Goal: Check status: Check status

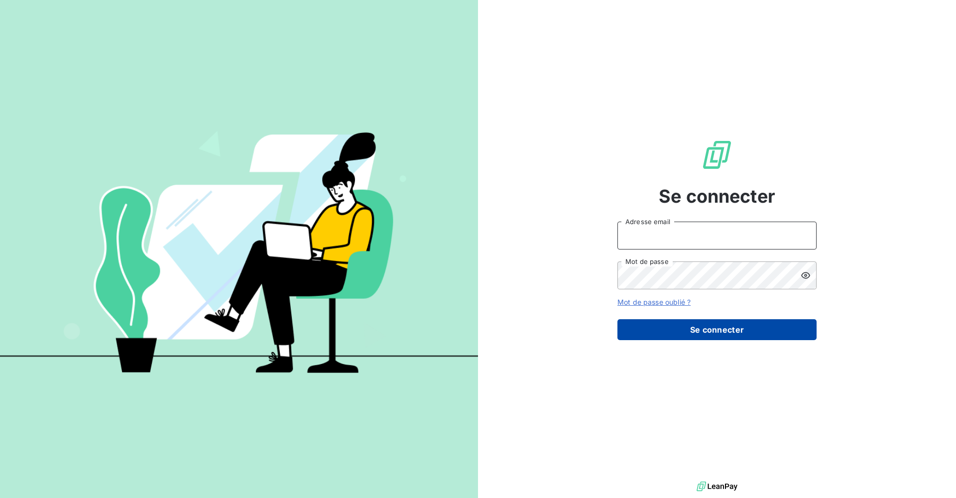
type input "[PERSON_NAME][EMAIL_ADDRESS][DOMAIN_NAME]"
click at [679, 324] on button "Se connecter" at bounding box center [716, 329] width 199 height 21
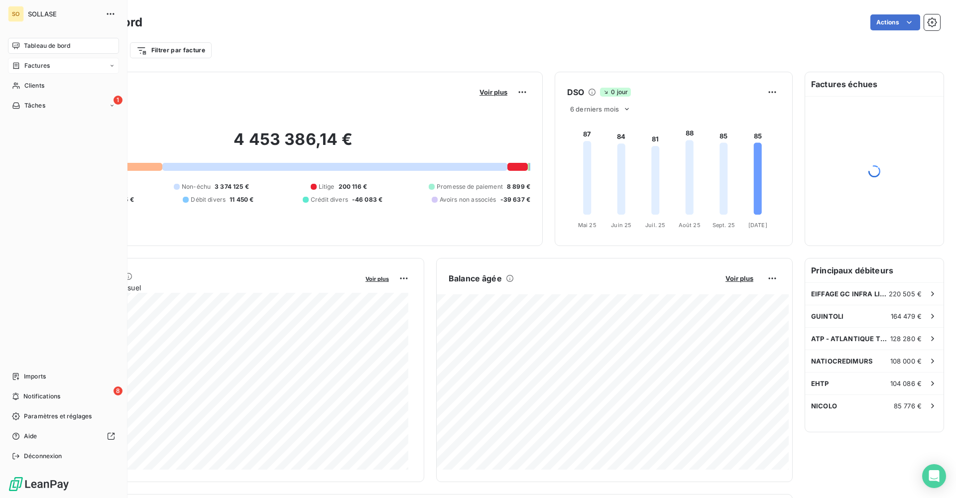
click at [62, 67] on div "Factures" at bounding box center [63, 66] width 111 height 16
click at [62, 82] on div "Factures" at bounding box center [69, 86] width 99 height 16
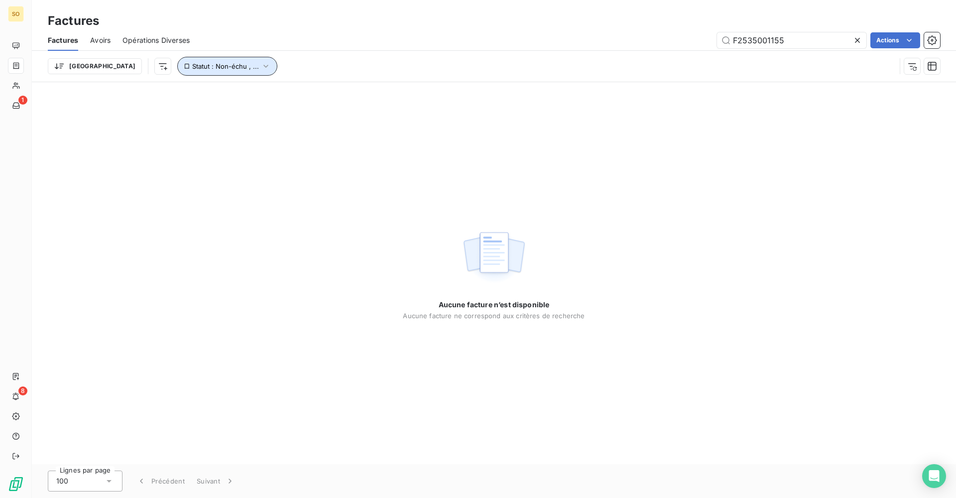
click at [197, 67] on span "Statut : Non-échu , ..." at bounding box center [225, 66] width 67 height 8
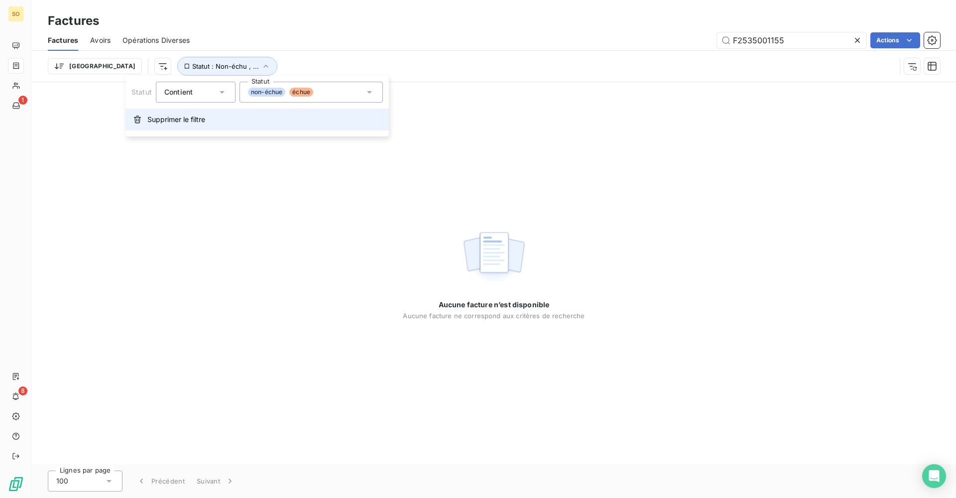
click at [193, 122] on span "Supprimer le filtre" at bounding box center [176, 119] width 58 height 10
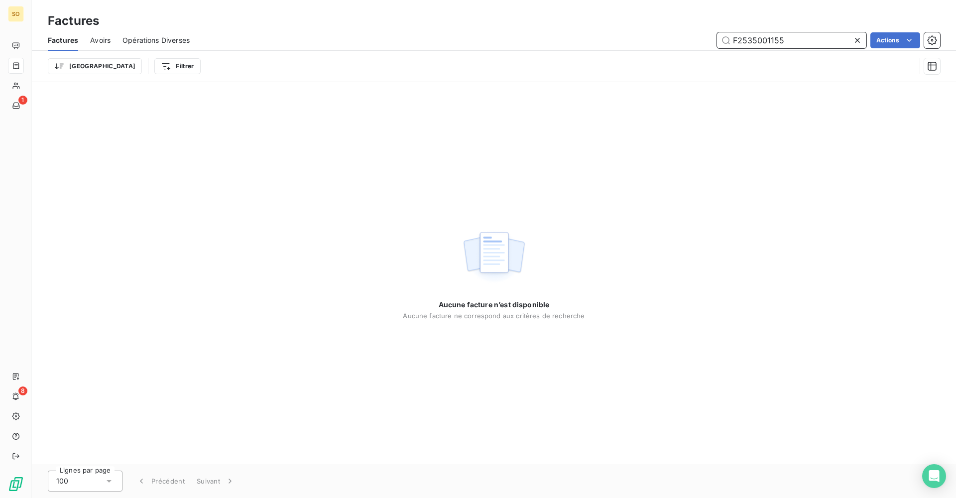
click at [805, 38] on input "F2535001155" at bounding box center [791, 40] width 149 height 16
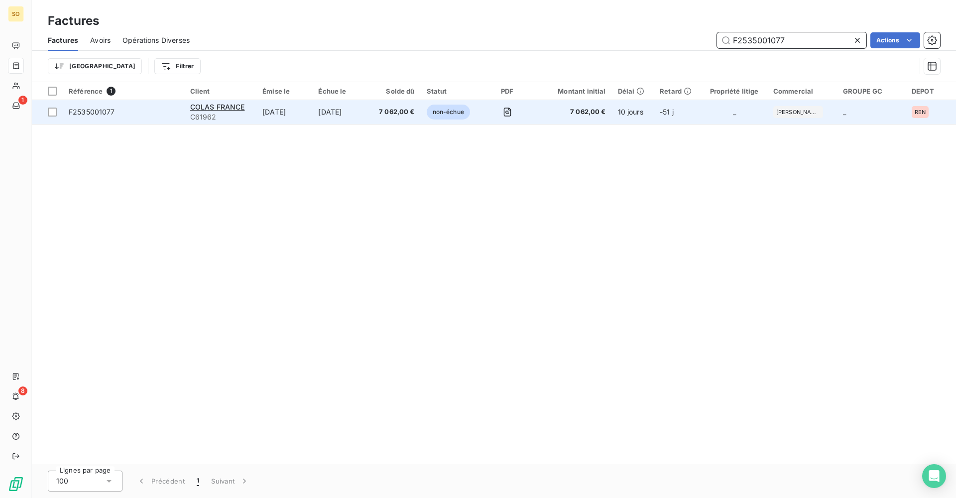
type input "F2535001077"
click at [592, 117] on td "7 062,00 €" at bounding box center [573, 112] width 78 height 24
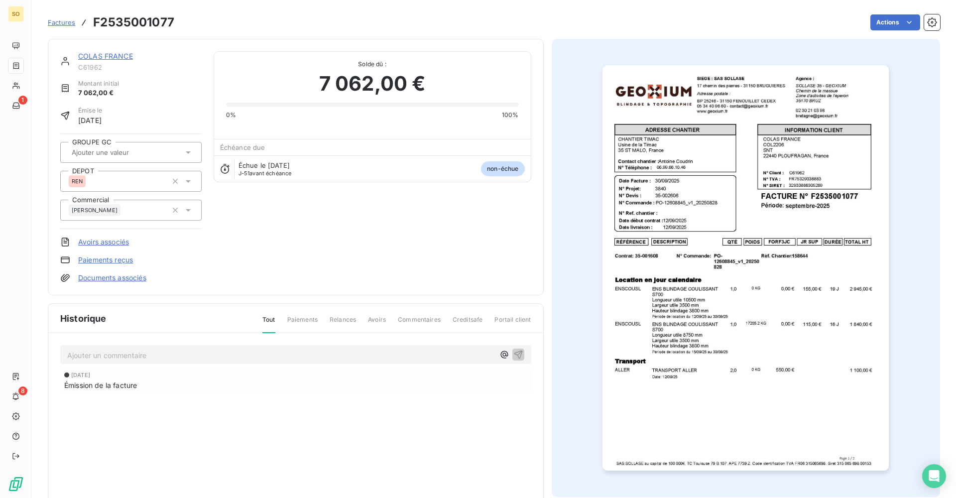
click at [170, 353] on p "Ajouter un commentaire ﻿" at bounding box center [280, 355] width 427 height 12
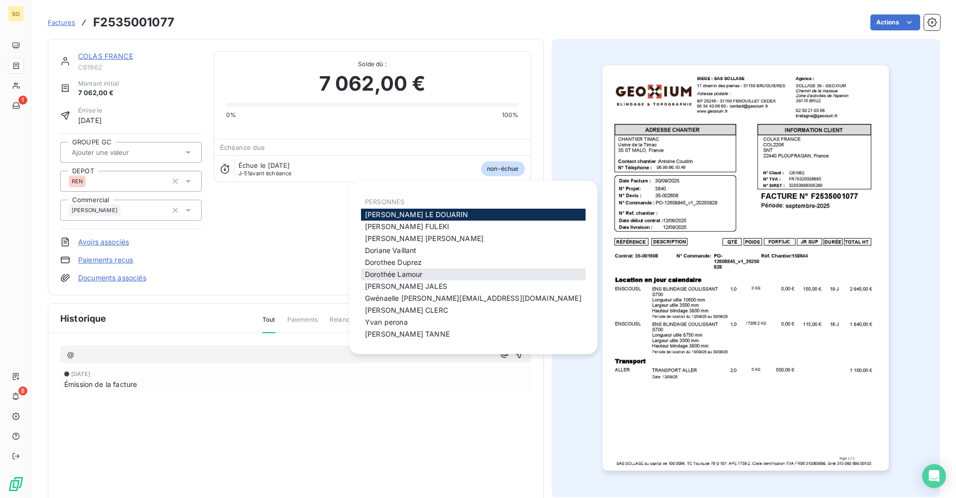
click at [432, 272] on div "[PERSON_NAME]" at bounding box center [473, 274] width 224 height 12
click at [419, 273] on span "[PERSON_NAME]" at bounding box center [393, 274] width 57 height 8
